Goal: Task Accomplishment & Management: Complete application form

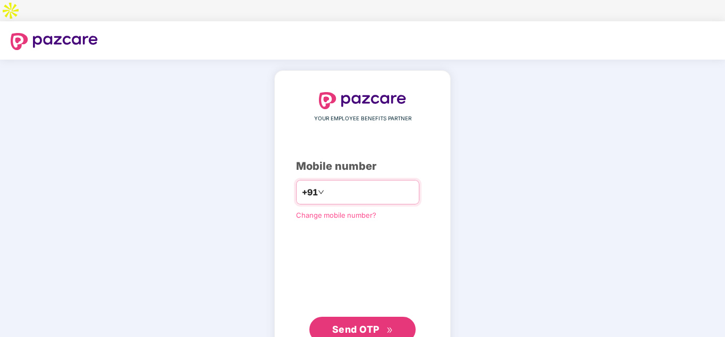
click at [349, 183] on input "number" at bounding box center [370, 191] width 87 height 17
type input "**********"
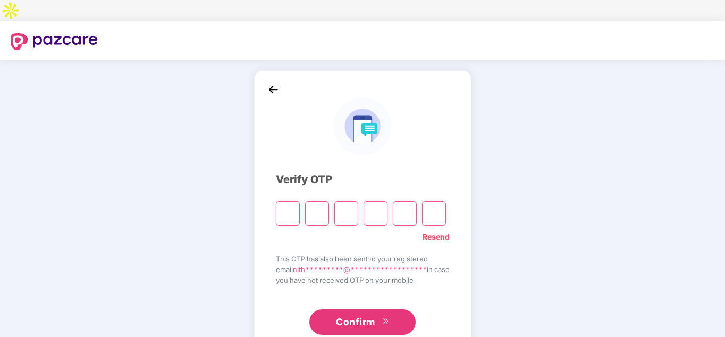
type input "*"
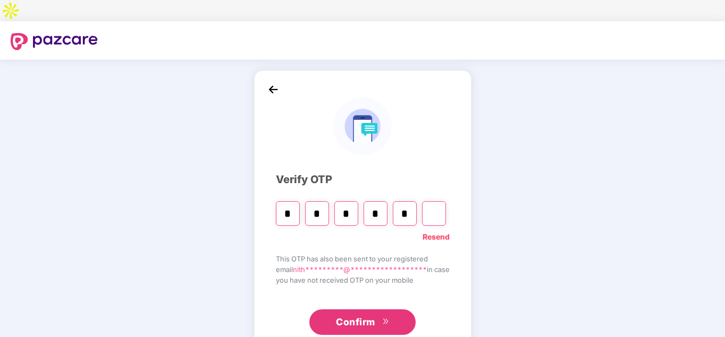
type input "*"
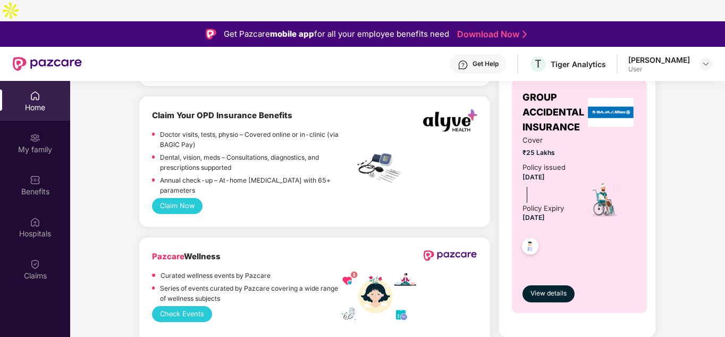
scroll to position [691, 0]
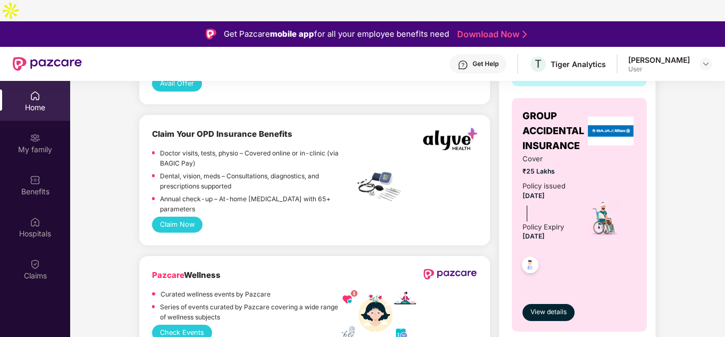
click at [165, 216] on button "Claim Now" at bounding box center [177, 224] width 51 height 16
click at [18, 144] on div "My family" at bounding box center [35, 149] width 70 height 11
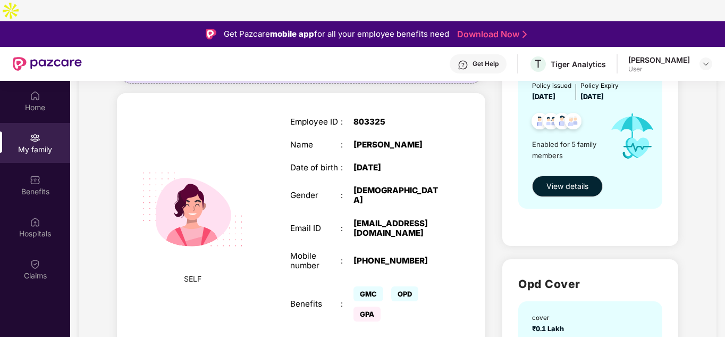
scroll to position [160, 0]
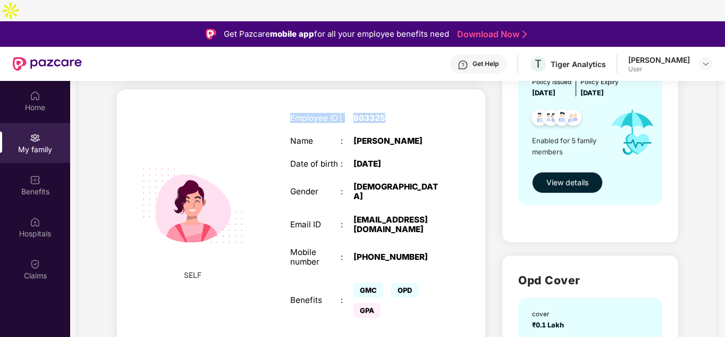
drag, startPoint x: 290, startPoint y: 99, endPoint x: 447, endPoint y: 99, distance: 156.9
click at [447, 100] on div "Employee ID : 803325 Name : [PERSON_NAME] Date of birth : [DEMOGRAPHIC_DATA] Ge…" at bounding box center [367, 217] width 174 height 234
